Goal: Task Accomplishment & Management: Use online tool/utility

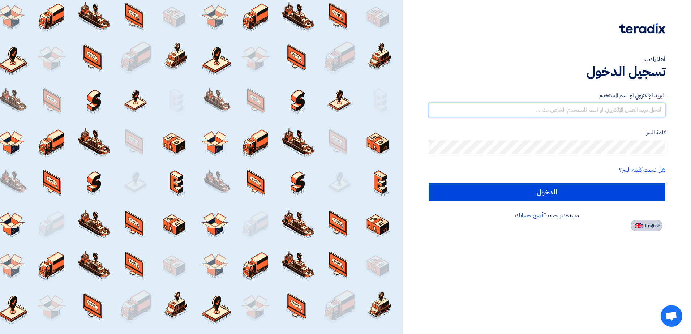
type input "[EMAIL_ADDRESS][DOMAIN_NAME]"
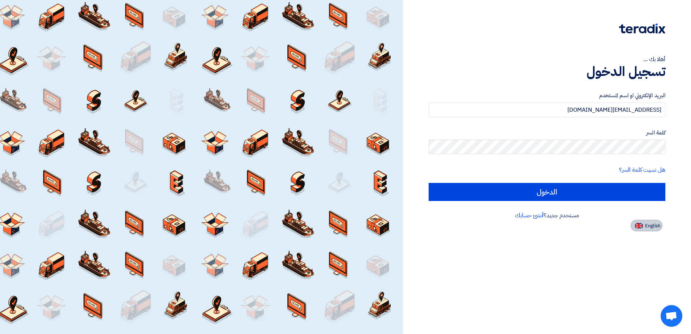
click at [642, 226] on button "English" at bounding box center [646, 226] width 32 height 12
type input "Sign in"
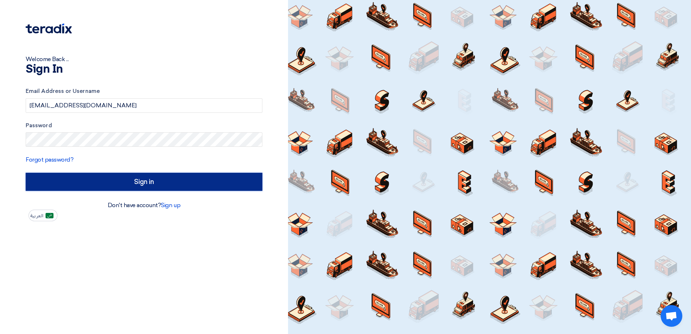
click at [187, 183] on input "Sign in" at bounding box center [144, 182] width 237 height 18
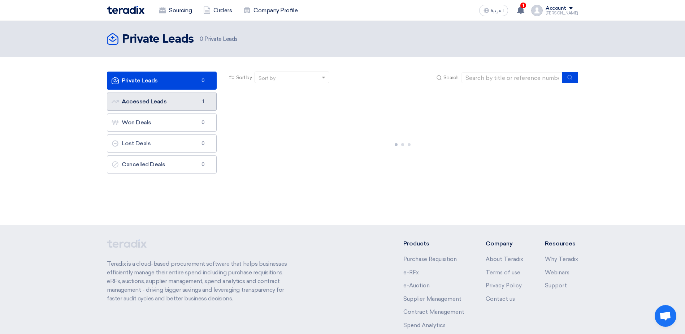
click at [202, 104] on span "1" at bounding box center [203, 101] width 9 height 7
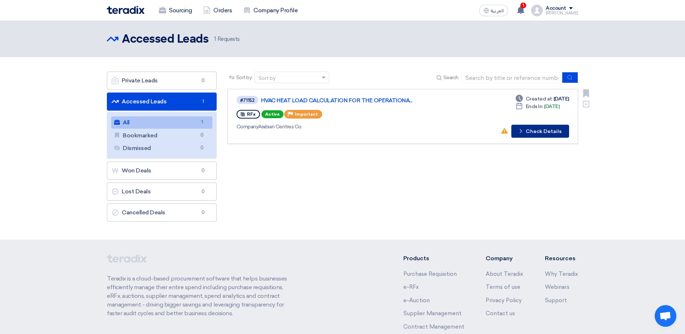
click at [522, 131] on icon "Check details" at bounding box center [521, 130] width 7 height 7
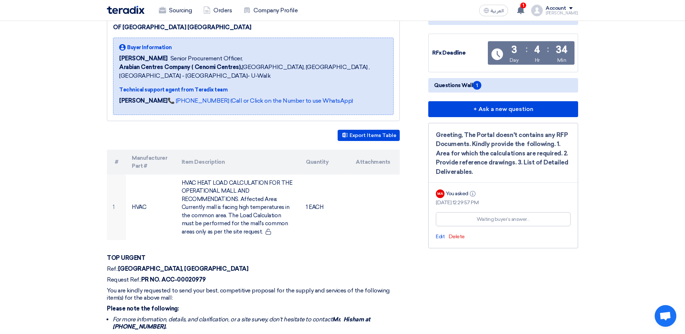
scroll to position [144, 0]
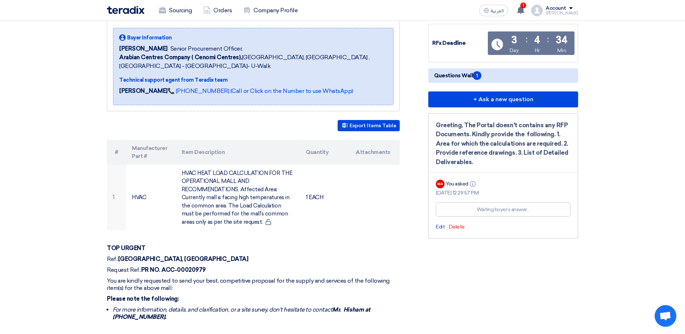
click at [469, 71] on span "Questions Wall 1" at bounding box center [457, 75] width 47 height 9
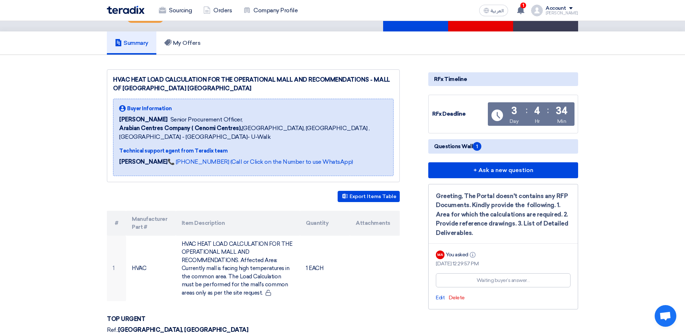
scroll to position [72, 0]
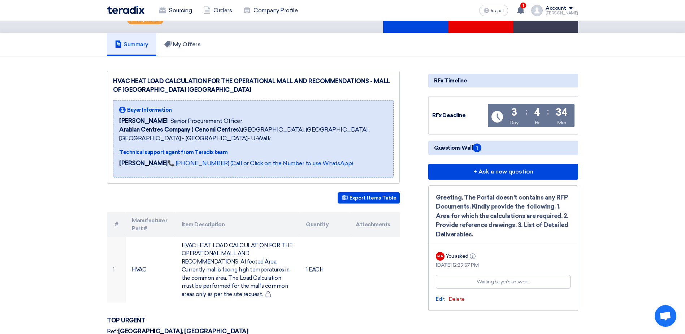
click at [478, 143] on span "1" at bounding box center [477, 147] width 9 height 9
click at [466, 143] on span "Questions Wall 1" at bounding box center [457, 147] width 47 height 9
click at [453, 143] on span "Questions Wall 1" at bounding box center [457, 147] width 47 height 9
click at [479, 203] on div "Greeting, The Portal doesn't contains any RFP Documents. Kindly provide the fol…" at bounding box center [503, 216] width 135 height 46
click at [511, 278] on div "Waiting buyer’s answer…" at bounding box center [503, 282] width 53 height 8
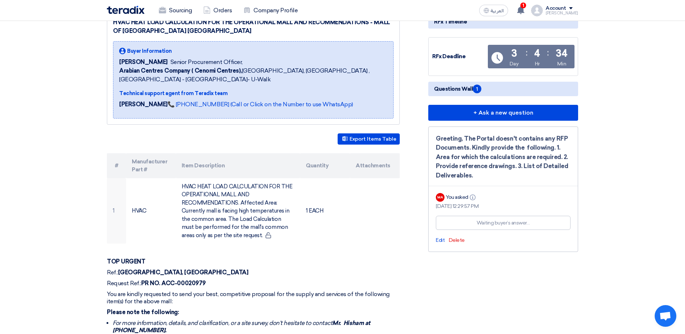
scroll to position [289, 0]
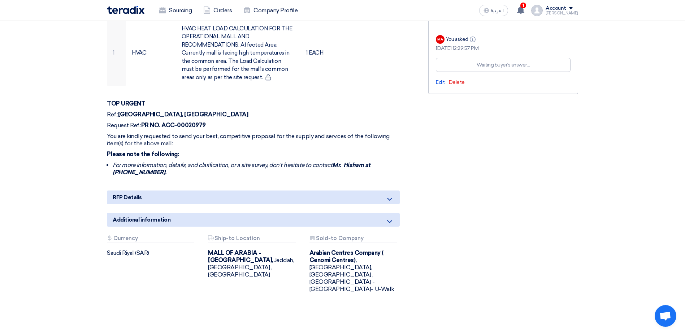
click at [379, 190] on div "RFP Details" at bounding box center [253, 197] width 293 height 14
click at [391, 195] on icon at bounding box center [389, 199] width 9 height 9
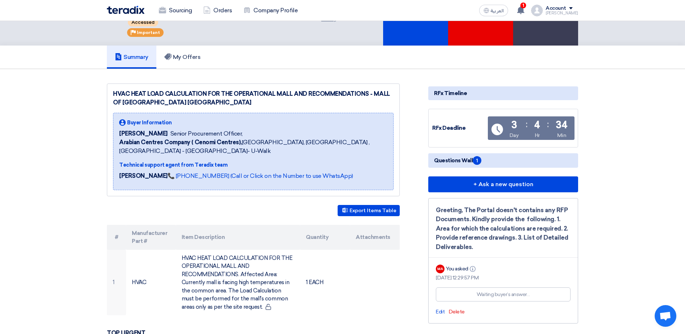
scroll to position [72, 0]
